Goal: Information Seeking & Learning: Find specific fact

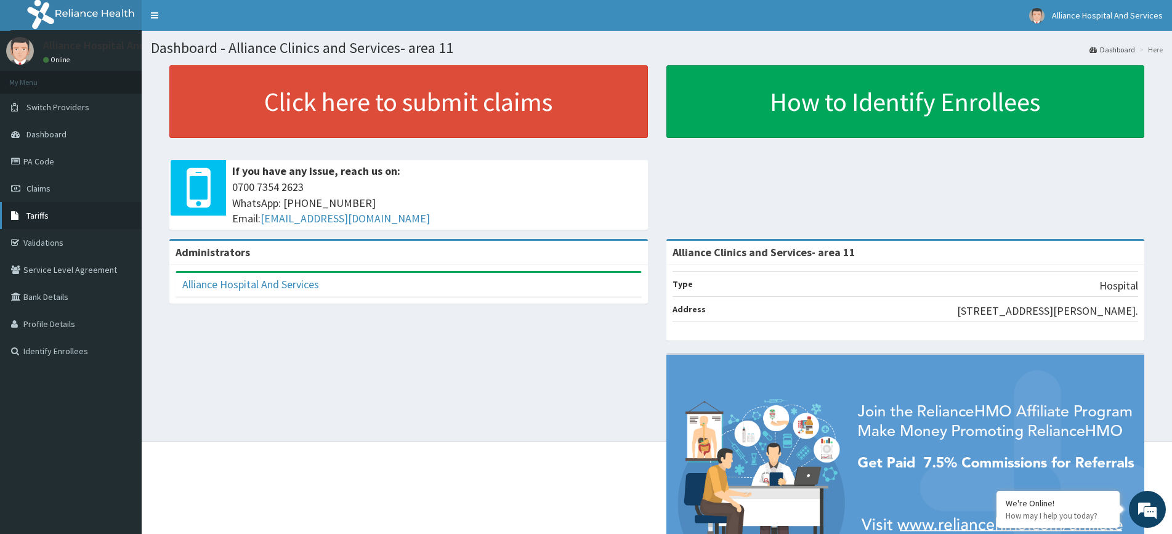
click at [47, 218] on span "Tariffs" at bounding box center [37, 215] width 22 height 11
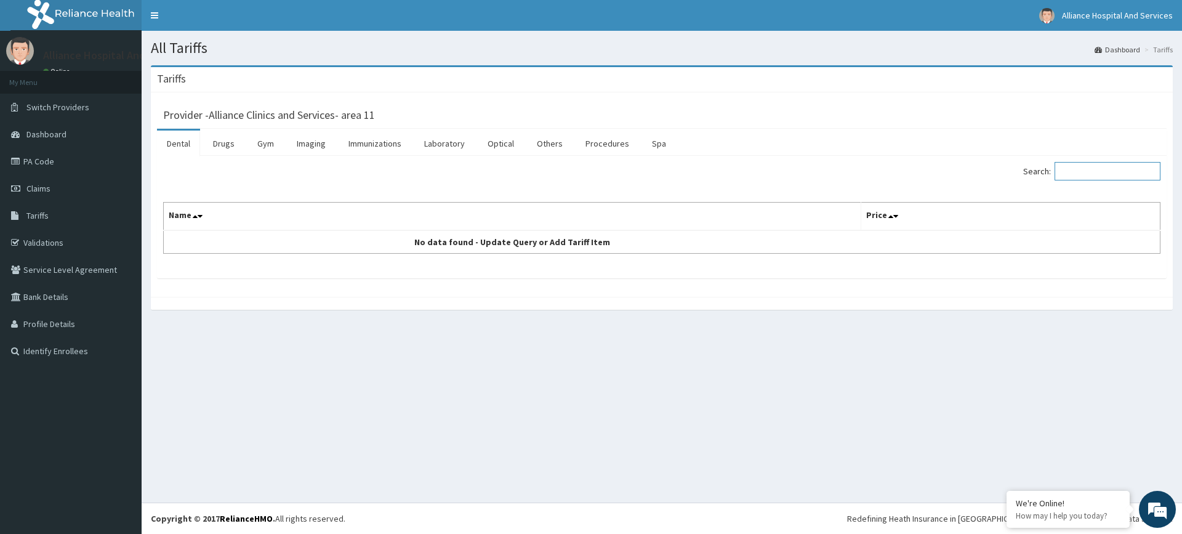
click at [1117, 169] on input "Search:" at bounding box center [1108, 171] width 106 height 18
click at [446, 139] on link "Laboratory" at bounding box center [444, 144] width 60 height 26
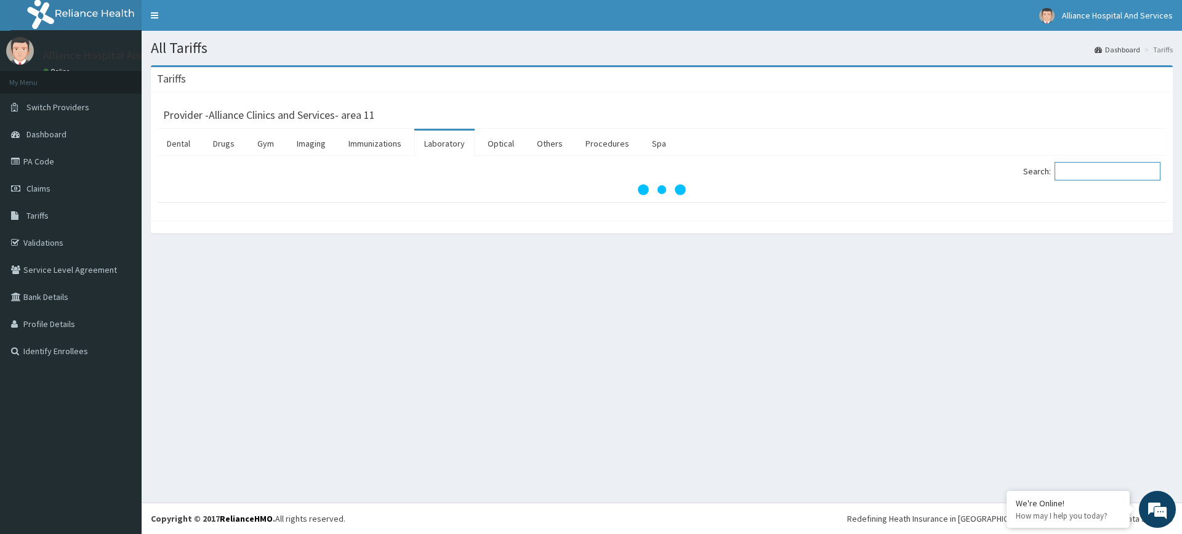
click at [1087, 176] on input "Search:" at bounding box center [1108, 171] width 106 height 18
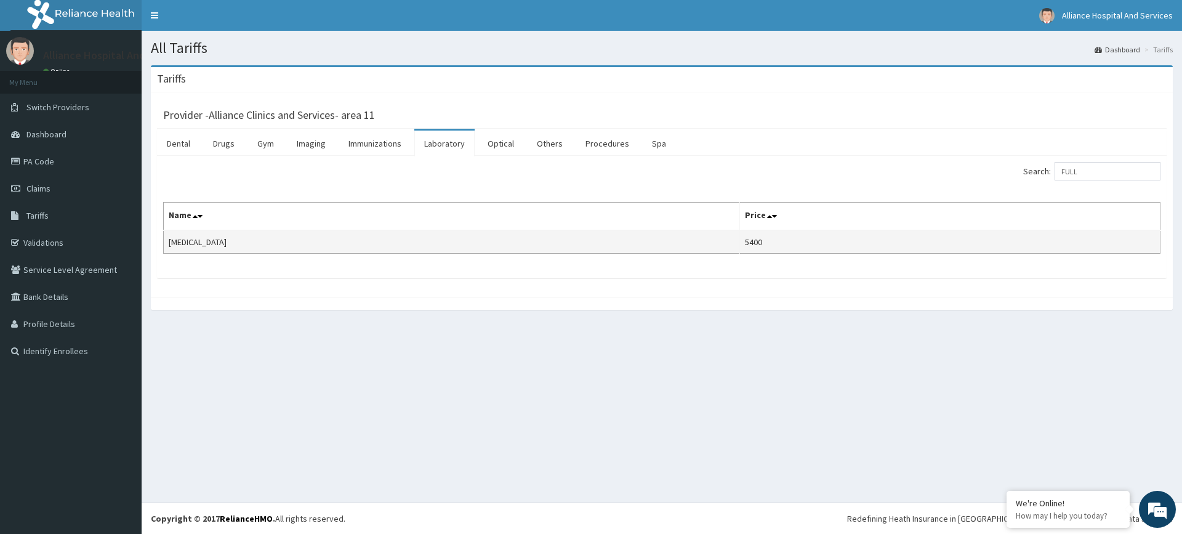
click at [545, 235] on td "[MEDICAL_DATA]" at bounding box center [452, 241] width 576 height 23
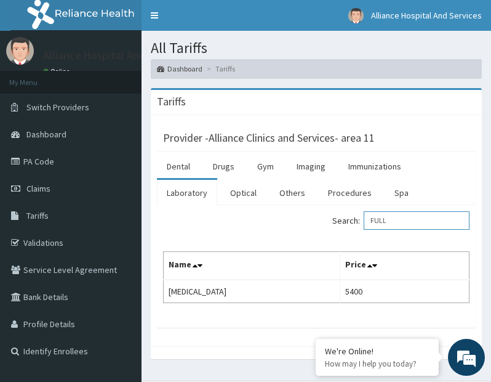
click at [430, 220] on input "FULL" at bounding box center [417, 220] width 106 height 18
type input "F"
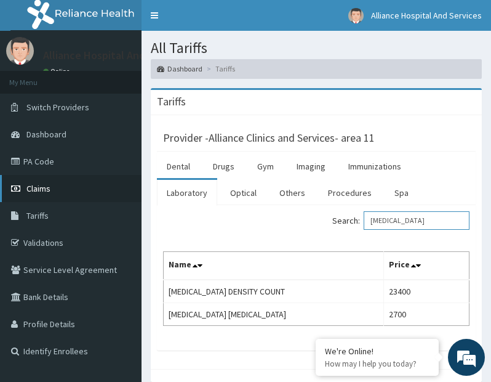
type input "[MEDICAL_DATA]"
click at [226, 170] on link "Drugs" at bounding box center [223, 166] width 41 height 26
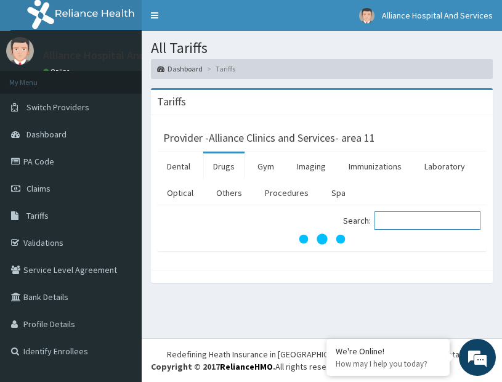
click at [436, 216] on input "Search:" at bounding box center [427, 220] width 106 height 18
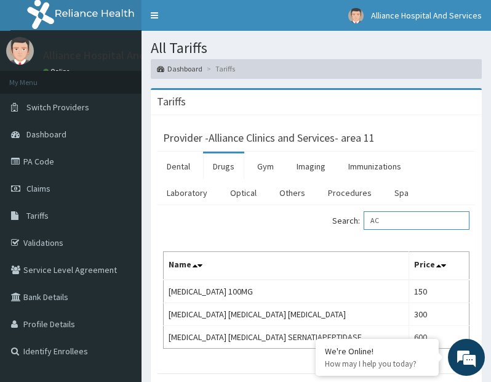
type input "A"
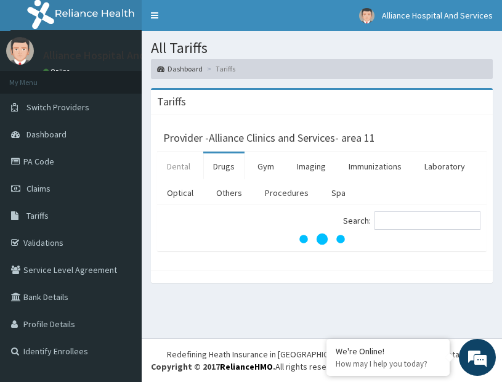
click at [180, 162] on link "Dental" at bounding box center [178, 166] width 43 height 26
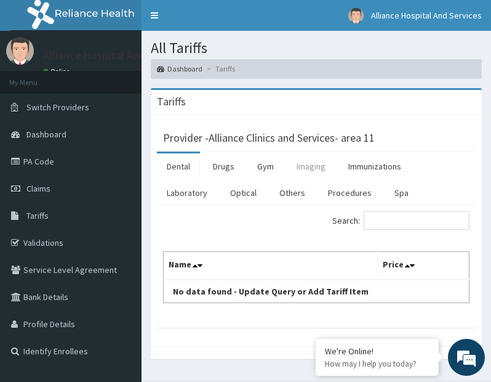
click at [321, 168] on link "Imaging" at bounding box center [311, 166] width 49 height 26
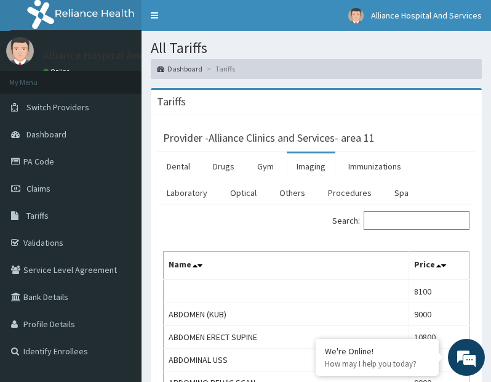
drag, startPoint x: 393, startPoint y: 224, endPoint x: 311, endPoint y: 234, distance: 82.6
click at [391, 224] on input "Search:" at bounding box center [417, 220] width 106 height 18
click at [422, 227] on input "Search:" at bounding box center [417, 220] width 106 height 18
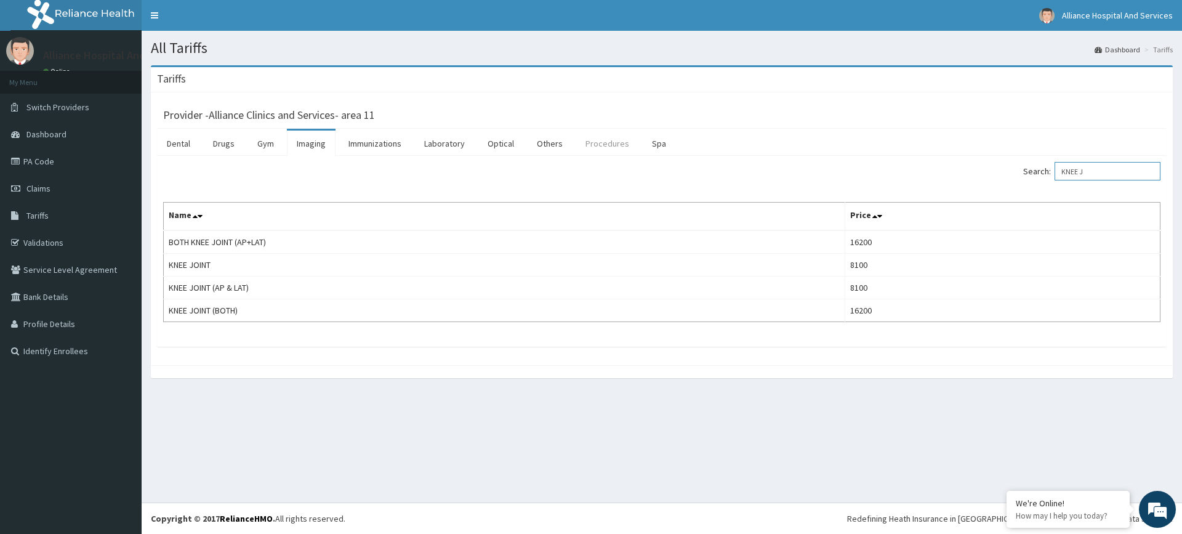
type input "KNEE J"
click at [600, 141] on link "Procedures" at bounding box center [607, 144] width 63 height 26
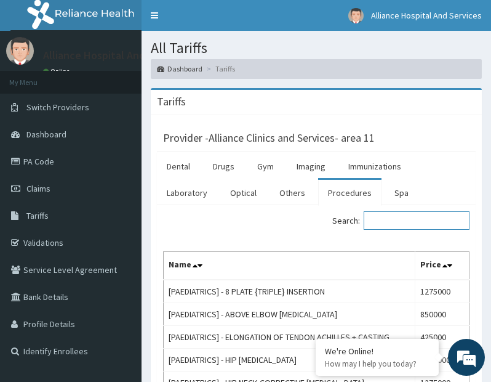
click at [408, 224] on input "Search:" at bounding box center [417, 220] width 106 height 18
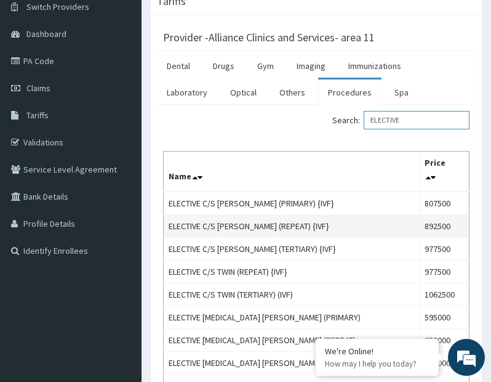
scroll to position [123, 0]
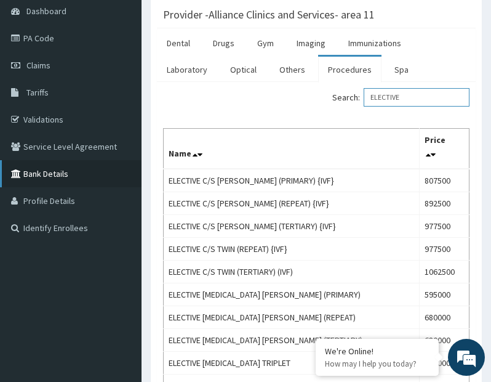
type input "ELECTIVE"
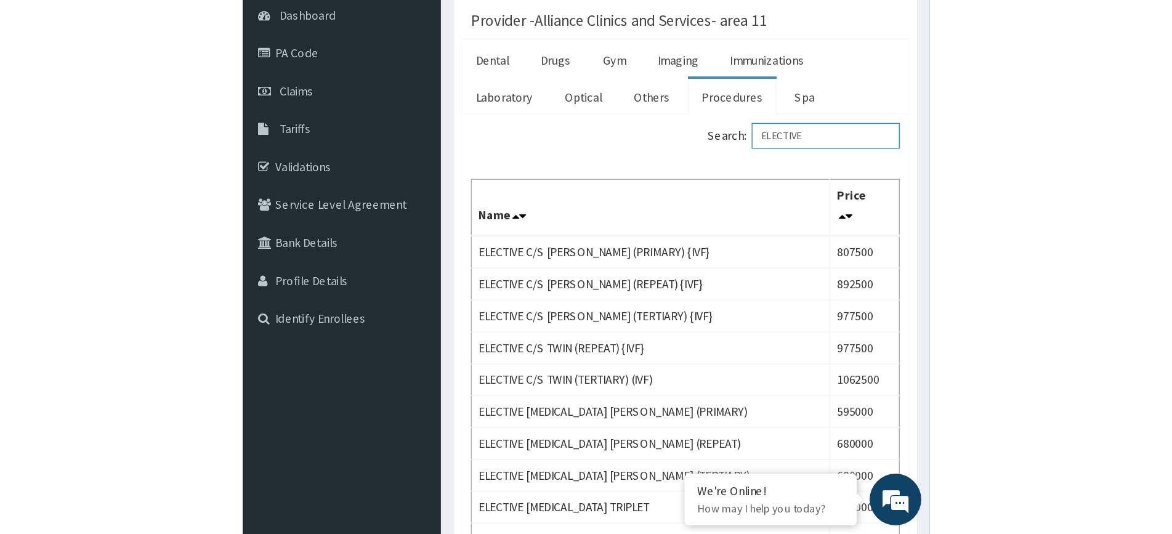
scroll to position [102, 0]
